Goal: Task Accomplishment & Management: Manage account settings

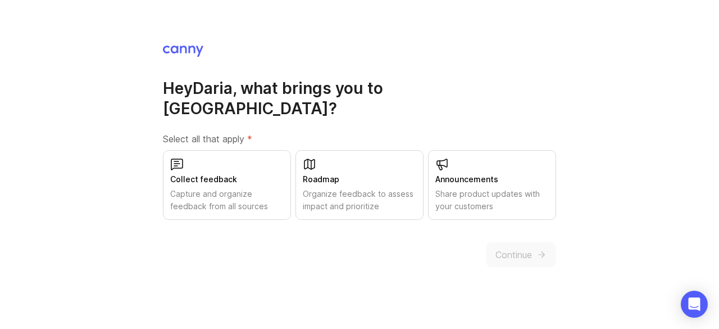
drag, startPoint x: 239, startPoint y: 171, endPoint x: 225, endPoint y: 176, distance: 15.3
click at [225, 176] on div "Collect feedback Capture and organize feedback from all sources" at bounding box center [227, 185] width 128 height 70
click at [495, 248] on span "Continue" at bounding box center [513, 254] width 37 height 13
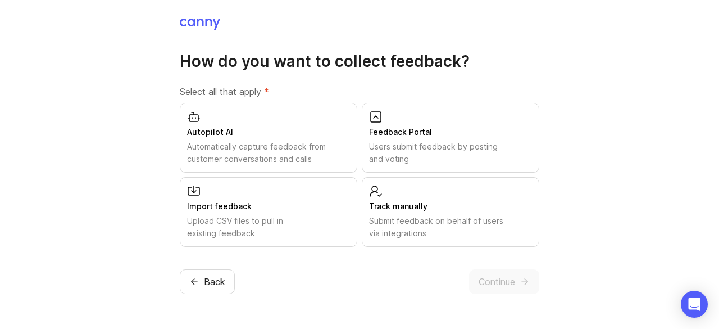
drag, startPoint x: 480, startPoint y: 134, endPoint x: 433, endPoint y: 142, distance: 47.3
click at [433, 142] on div "Users submit feedback by posting and voting" at bounding box center [450, 152] width 163 height 25
click at [490, 275] on span "Continue" at bounding box center [497, 281] width 37 height 13
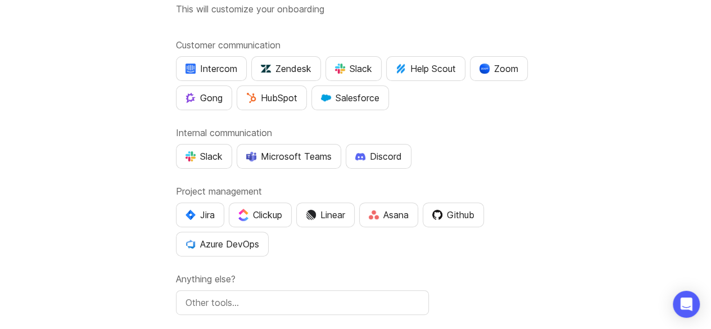
scroll to position [66, 0]
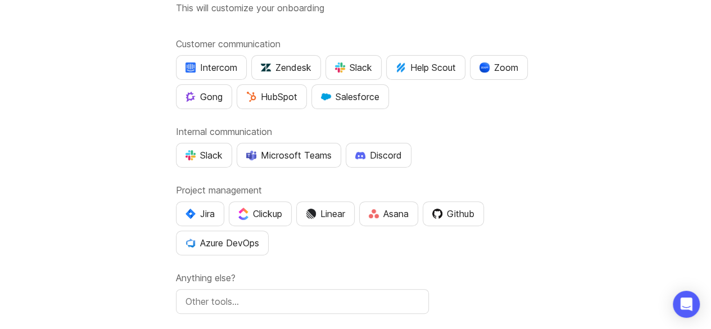
click at [311, 156] on div "Microsoft Teams" at bounding box center [288, 154] width 85 height 13
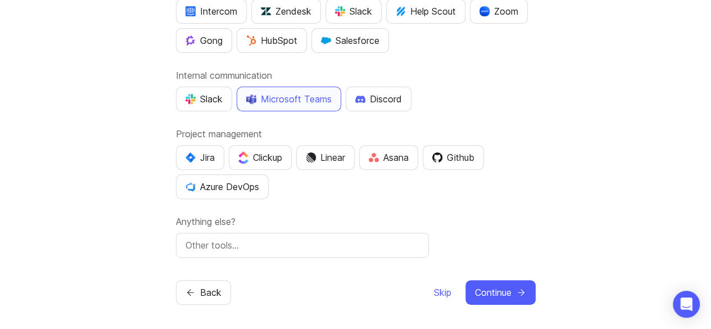
click at [187, 156] on img "button" at bounding box center [190, 157] width 10 height 10
drag, startPoint x: 486, startPoint y: 293, endPoint x: 474, endPoint y: 288, distance: 13.4
click at [475, 288] on span "Continue" at bounding box center [493, 291] width 37 height 13
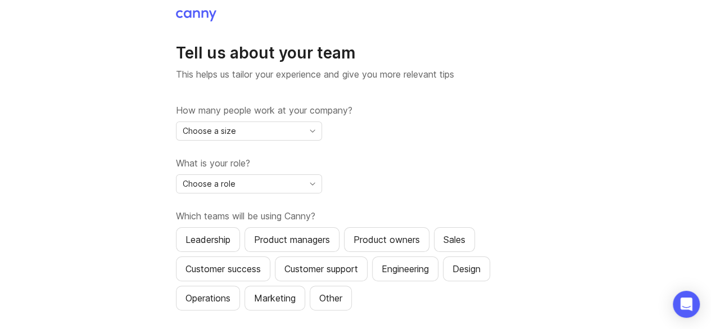
click at [310, 129] on icon "toggle icon" at bounding box center [312, 130] width 18 height 9
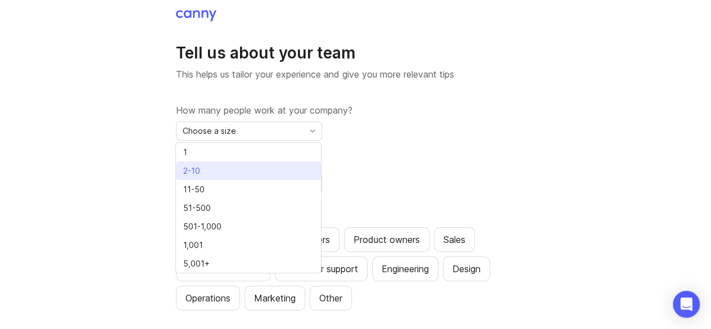
click at [261, 165] on li "2-10" at bounding box center [248, 170] width 145 height 19
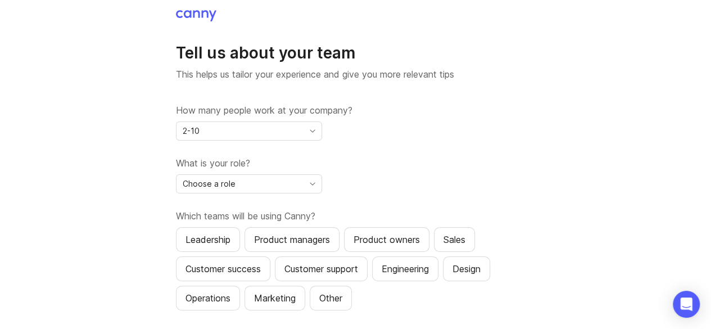
scroll to position [22, 0]
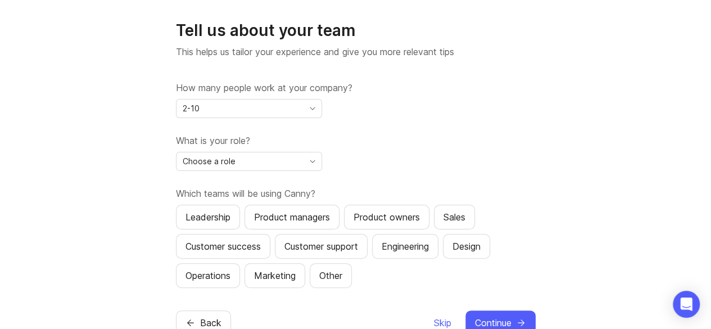
click at [260, 161] on div "Choose a role" at bounding box center [239, 161] width 127 height 18
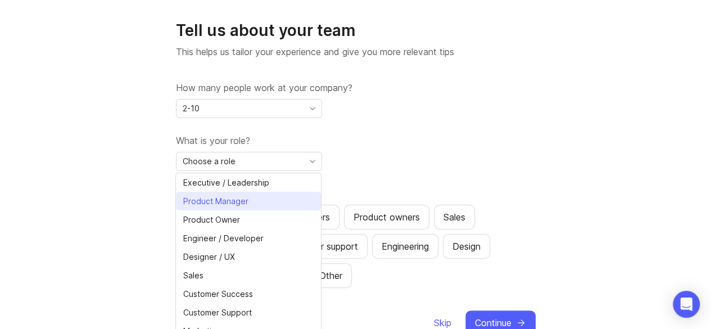
click at [248, 202] on span "Product Manager" at bounding box center [218, 201] width 70 height 12
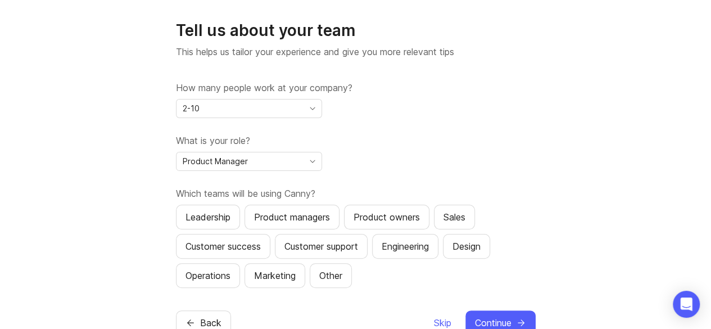
scroll to position [53, 0]
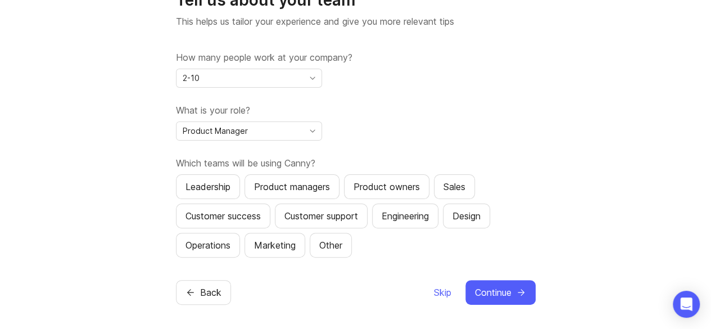
click at [312, 183] on div "Product managers" at bounding box center [292, 186] width 76 height 13
drag, startPoint x: 510, startPoint y: 291, endPoint x: 447, endPoint y: 233, distance: 85.1
click at [447, 233] on div "Tell us about your team This helps us tailor your experience and give you more …" at bounding box center [356, 130] width 360 height 348
click at [243, 218] on div "Customer success" at bounding box center [222, 215] width 75 height 13
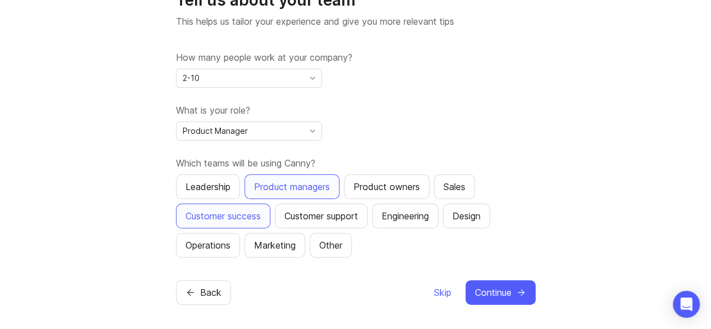
click at [490, 293] on span "Continue" at bounding box center [493, 291] width 37 height 13
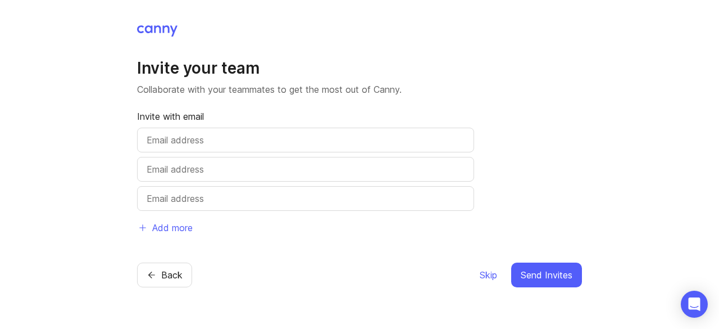
click at [292, 140] on input "text" at bounding box center [306, 139] width 318 height 13
click at [474, 279] on div "Back Skip Send Invites" at bounding box center [359, 274] width 445 height 25
click at [484, 278] on span "Skip" at bounding box center [488, 274] width 17 height 13
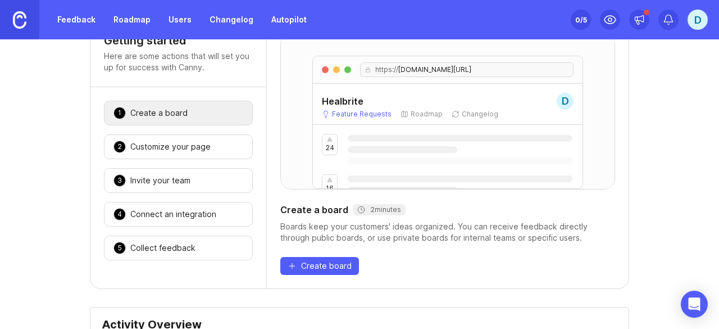
scroll to position [48, 0]
click at [314, 274] on div "https:// [DOMAIN_NAME][URL] Healbrite D Feature Requests Roadmap Changelog 24 1…" at bounding box center [448, 153] width 362 height 269
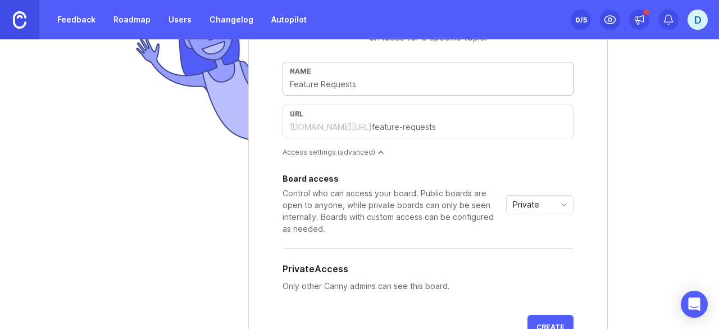
scroll to position [73, 0]
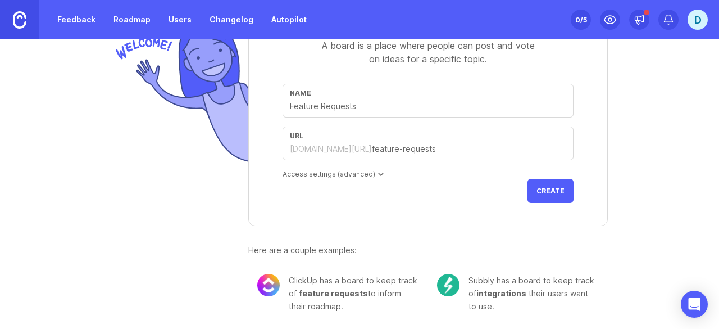
drag, startPoint x: 348, startPoint y: 147, endPoint x: 322, endPoint y: 171, distance: 35.4
click at [322, 171] on div "Access settings (advanced)" at bounding box center [428, 174] width 291 height 10
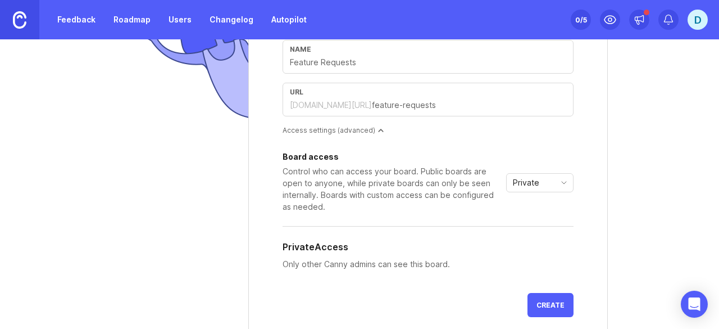
scroll to position [119, 0]
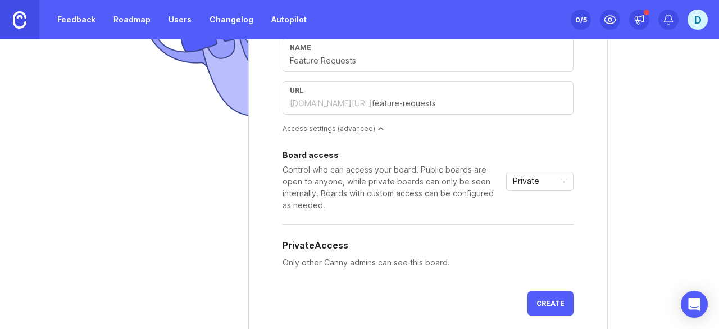
click at [548, 174] on div "Private" at bounding box center [531, 181] width 48 height 18
click at [545, 219] on li "Public" at bounding box center [536, 220] width 66 height 19
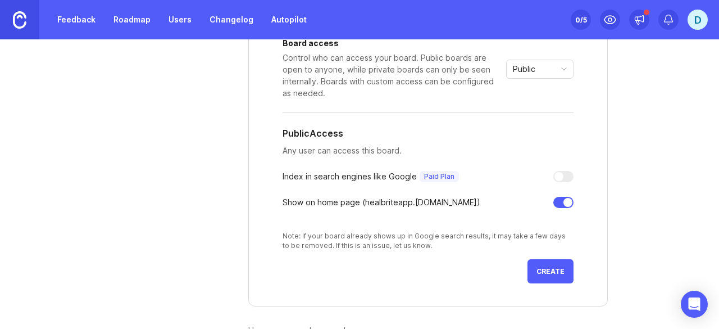
scroll to position [201, 0]
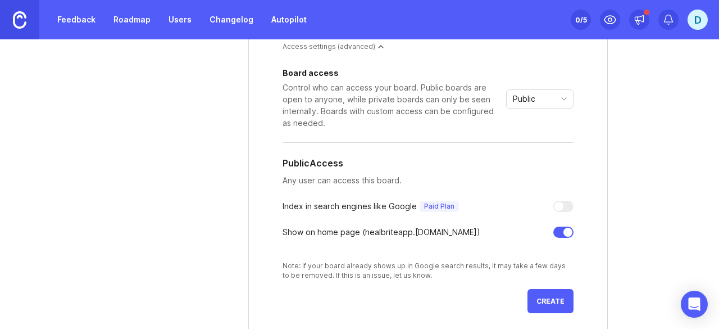
click at [552, 188] on div "Board access Control who can access your board. Public boards are open to anyon…" at bounding box center [428, 174] width 291 height 211
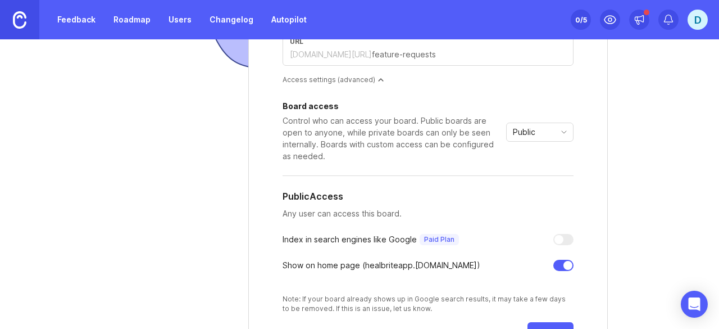
scroll to position [162, 0]
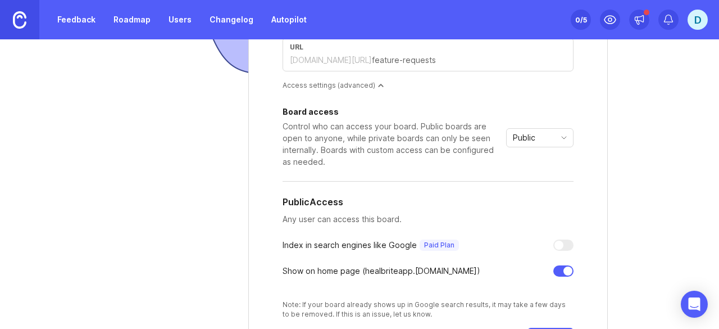
click at [554, 246] on div at bounding box center [558, 244] width 9 height 9
click at [556, 245] on div at bounding box center [558, 244] width 9 height 9
click at [425, 244] on p "Paid Plan" at bounding box center [439, 244] width 30 height 9
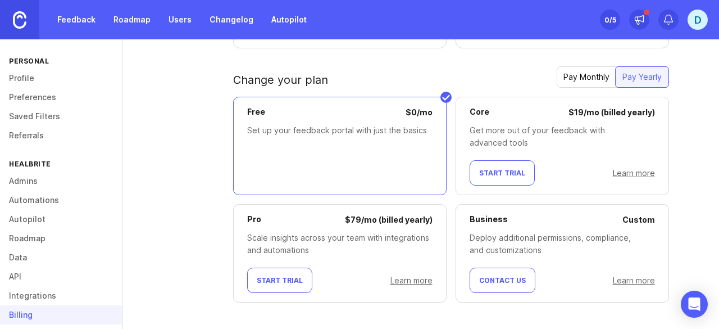
scroll to position [222, 0]
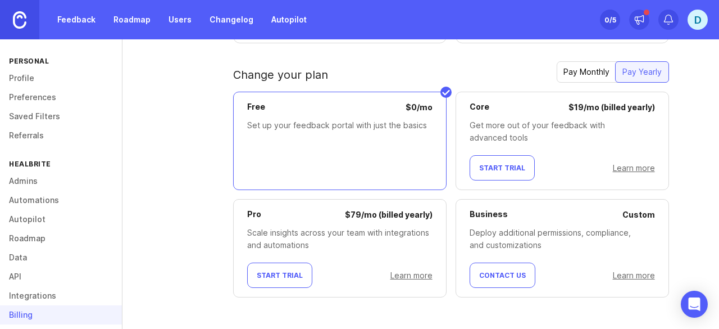
click at [592, 78] on div "Pay Monthly" at bounding box center [587, 72] width 60 height 20
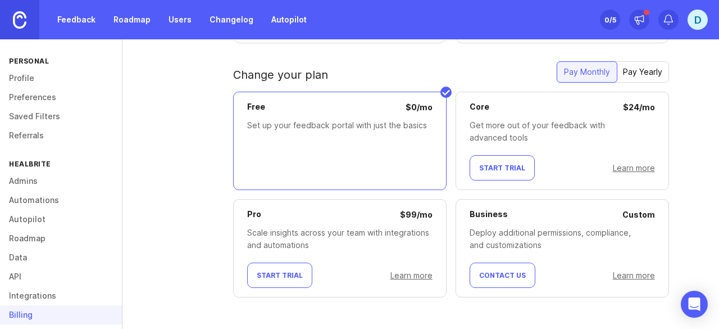
click at [418, 310] on div "Change your plan Pay Monthly Pay Yearly Free $ 0 / mo Set up your feedback port…" at bounding box center [451, 188] width 436 height 254
